Goal: Register for event/course

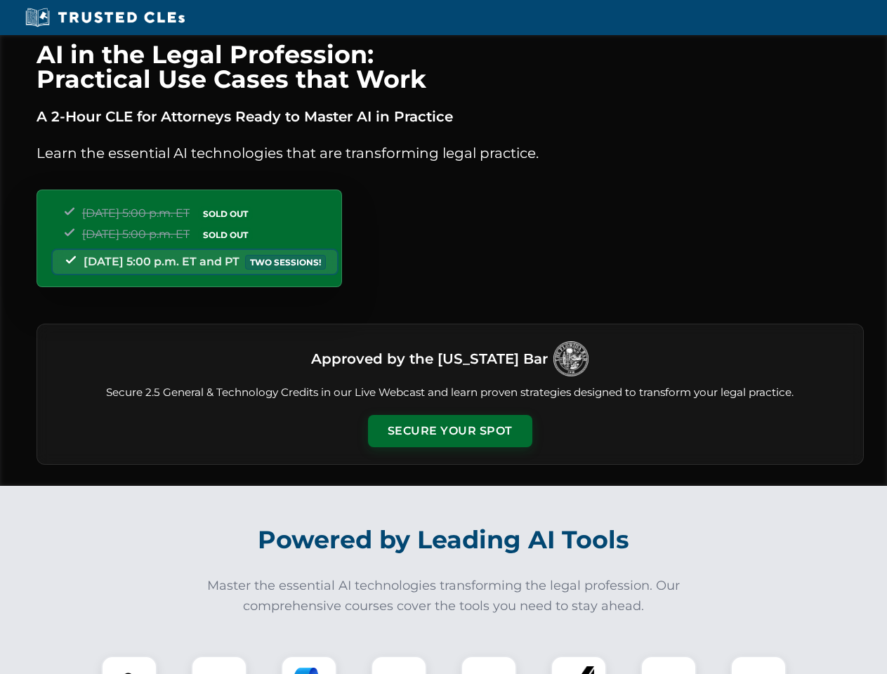
click at [449, 431] on button "Secure Your Spot" at bounding box center [450, 431] width 164 height 32
click at [129, 665] on img at bounding box center [129, 683] width 41 height 41
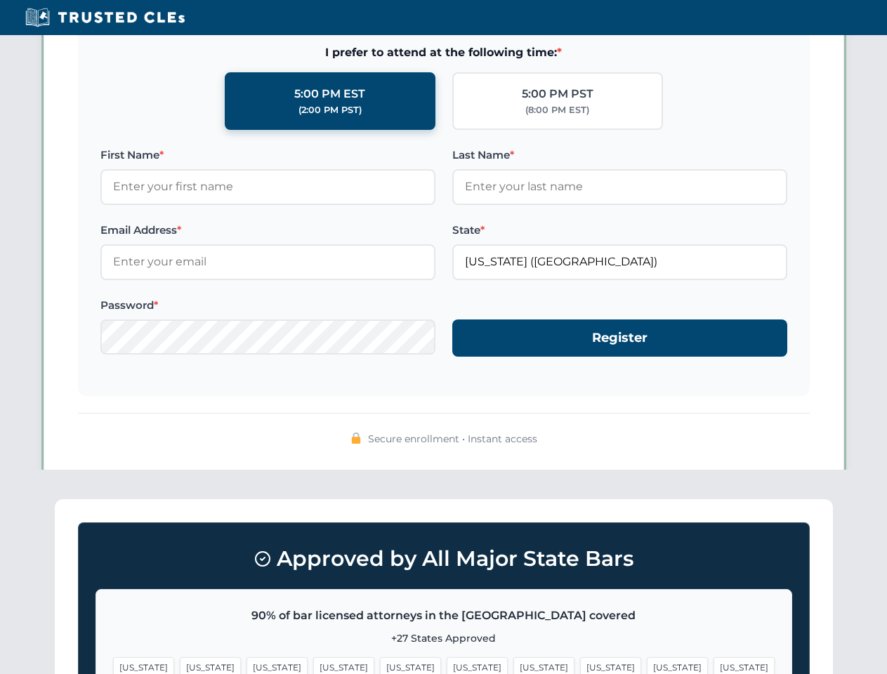
click at [513, 665] on span "[US_STATE]" at bounding box center [543, 667] width 61 height 20
click at [647, 665] on span "[US_STATE]" at bounding box center [677, 667] width 61 height 20
